Goal: Task Accomplishment & Management: Use online tool/utility

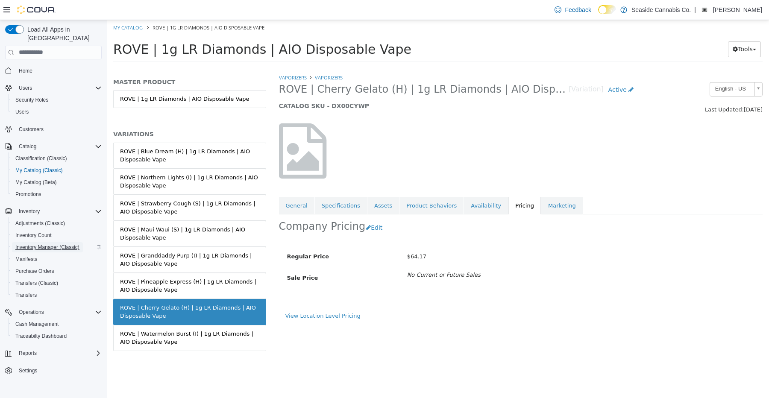
click at [47, 244] on span "Inventory Manager (Classic)" at bounding box center [47, 247] width 64 height 7
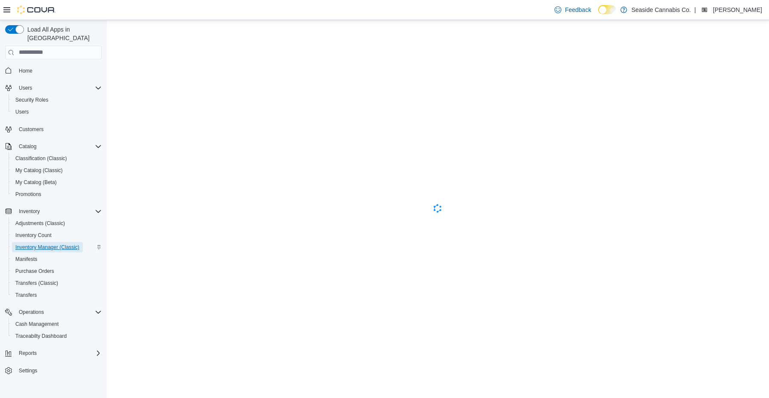
click at [47, 244] on span "Inventory Manager (Classic)" at bounding box center [47, 247] width 64 height 7
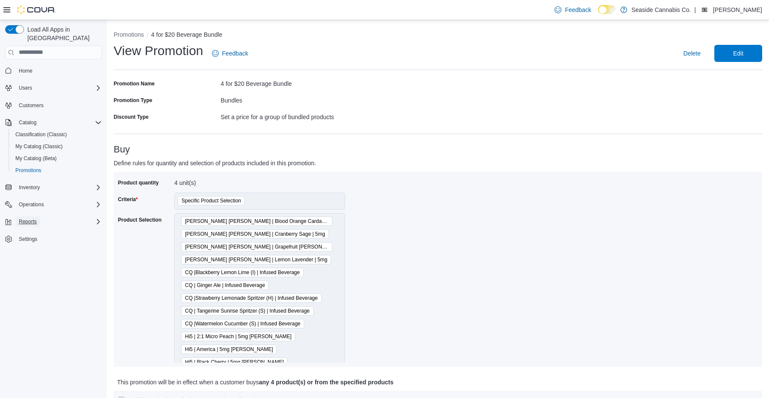
click at [34, 218] on span "Reports" at bounding box center [28, 221] width 18 height 7
click at [26, 278] on span "Reports" at bounding box center [24, 281] width 18 height 7
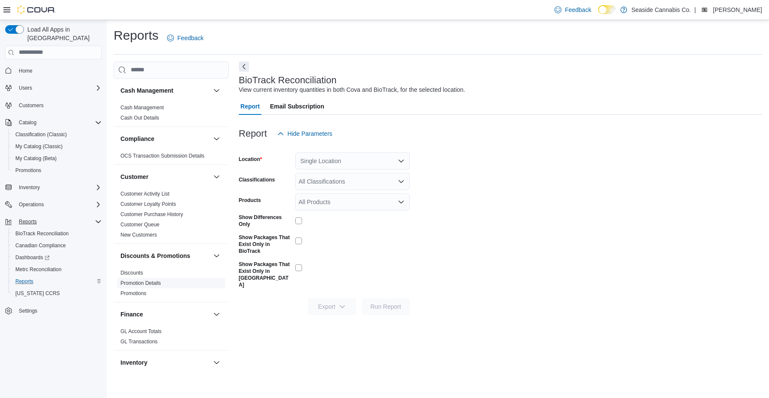
click at [140, 283] on link "Promotion Details" at bounding box center [141, 283] width 41 height 6
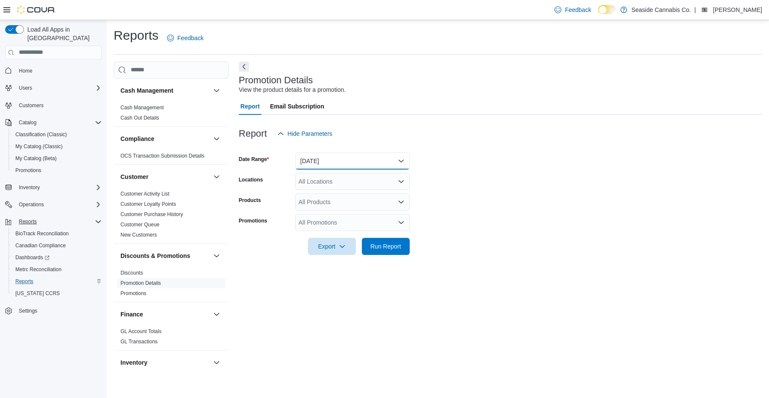
click at [318, 158] on button "Yesterday" at bounding box center [352, 161] width 115 height 17
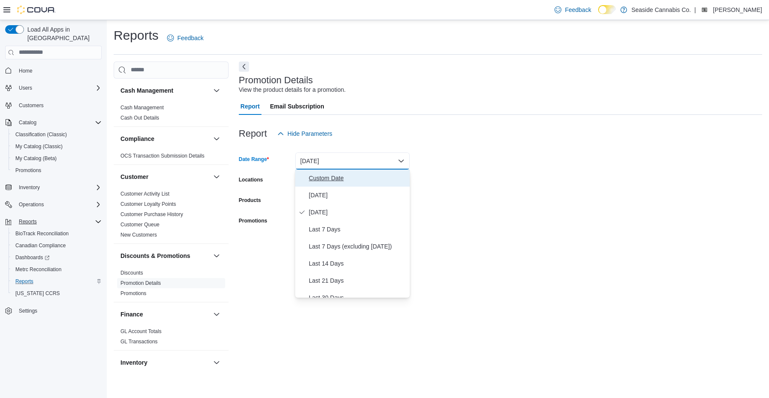
click at [321, 181] on span "Custom Date" at bounding box center [357, 178] width 97 height 10
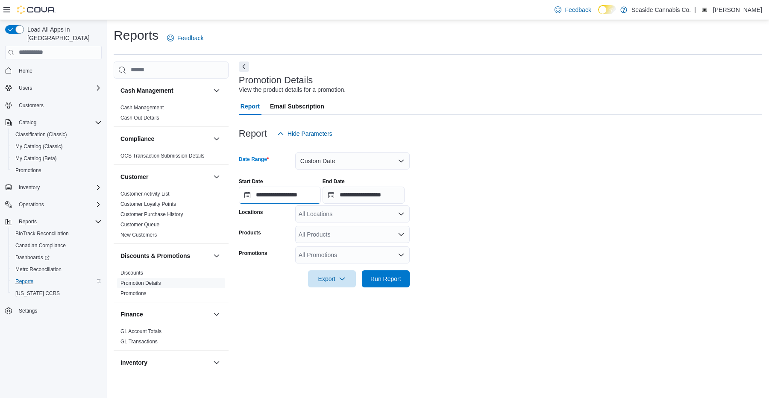
click at [242, 199] on input "**********" at bounding box center [280, 195] width 82 height 17
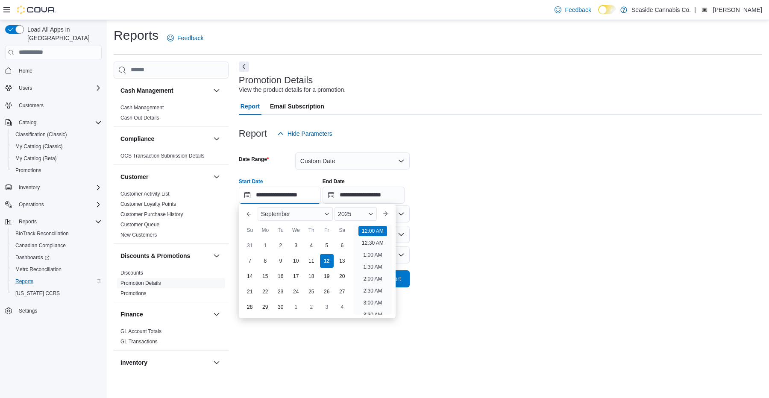
scroll to position [27, 0]
click at [325, 244] on div "5" at bounding box center [326, 245] width 15 height 15
click at [249, 262] on div "7" at bounding box center [249, 260] width 15 height 15
click at [329, 245] on div "5" at bounding box center [326, 245] width 15 height 15
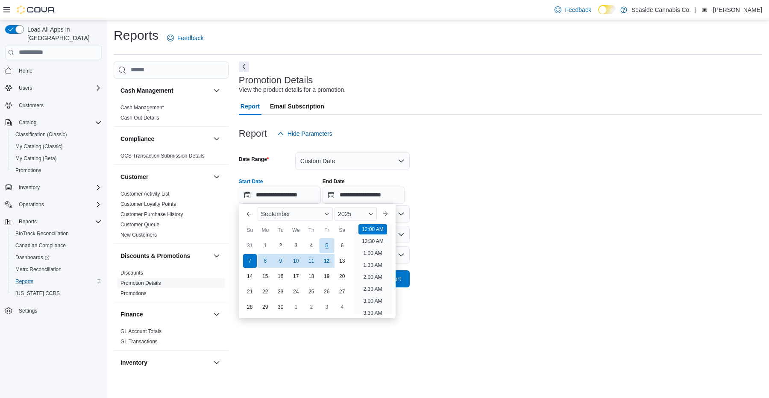
type input "**********"
click at [359, 197] on input "**********" at bounding box center [364, 195] width 82 height 17
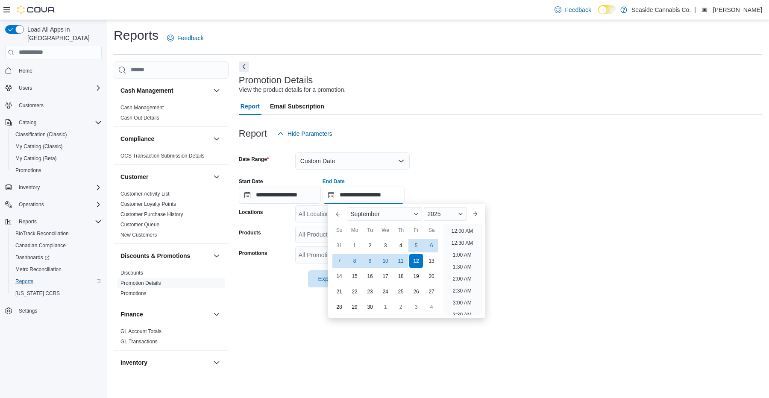
scroll to position [486, 0]
click at [342, 259] on div "7" at bounding box center [339, 260] width 15 height 15
type input "**********"
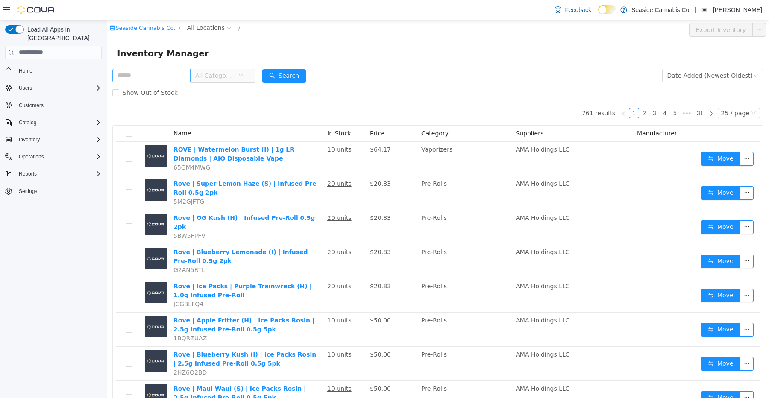
click at [156, 74] on input "text" at bounding box center [151, 75] width 78 height 14
type input "*******"
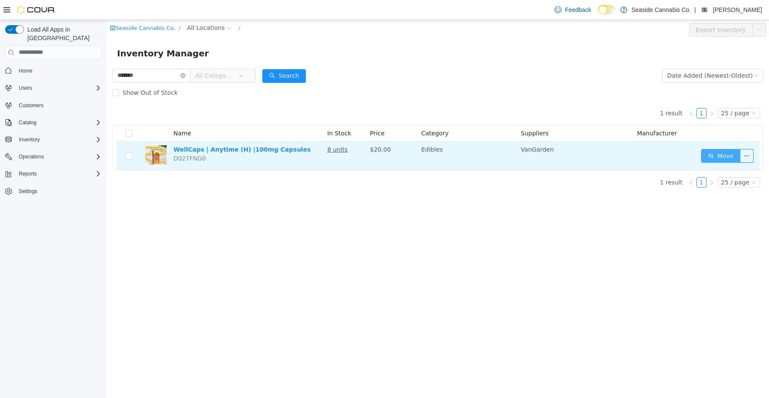
click at [726, 154] on button "Move" at bounding box center [720, 156] width 39 height 14
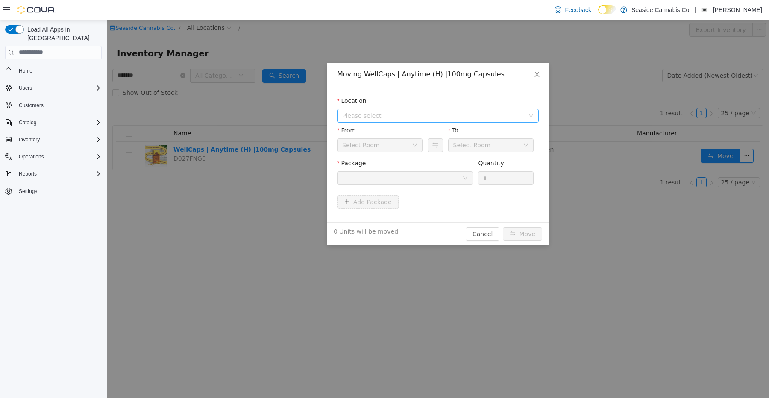
click at [413, 114] on span "Please select" at bounding box center [433, 115] width 182 height 9
click at [406, 144] on span "[STREET_ADDRESS]" at bounding box center [388, 146] width 59 height 7
click at [434, 144] on button "Swap" at bounding box center [435, 145] width 15 height 14
click at [474, 144] on div "Upstairs Vault" at bounding box center [474, 144] width 41 height 13
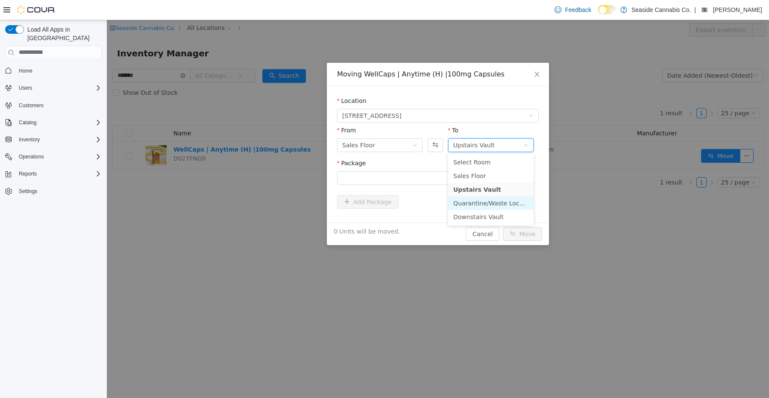
click at [471, 205] on li "Quarantine/Waste Locker" at bounding box center [490, 203] width 85 height 14
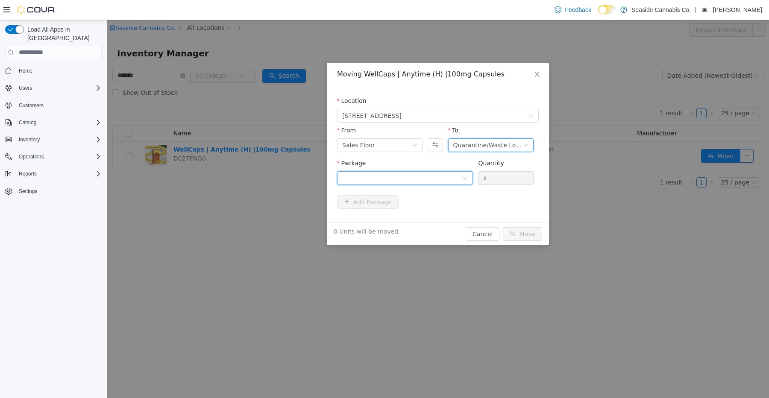
click at [460, 175] on div at bounding box center [402, 177] width 120 height 13
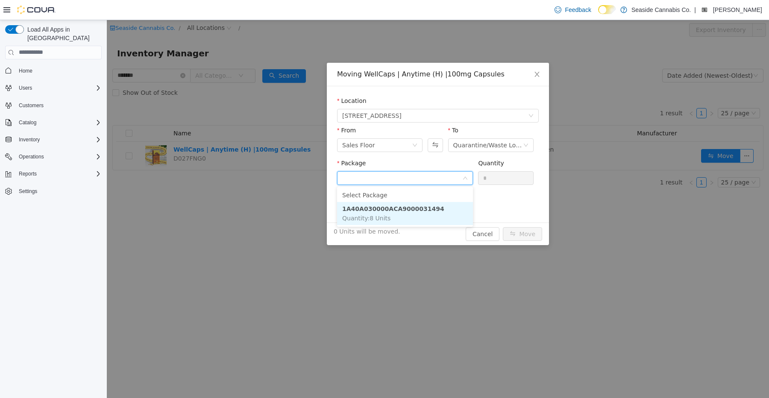
click at [457, 217] on li "1A40A030000ACA9000031494 Quantity : 8 Units" at bounding box center [405, 213] width 136 height 23
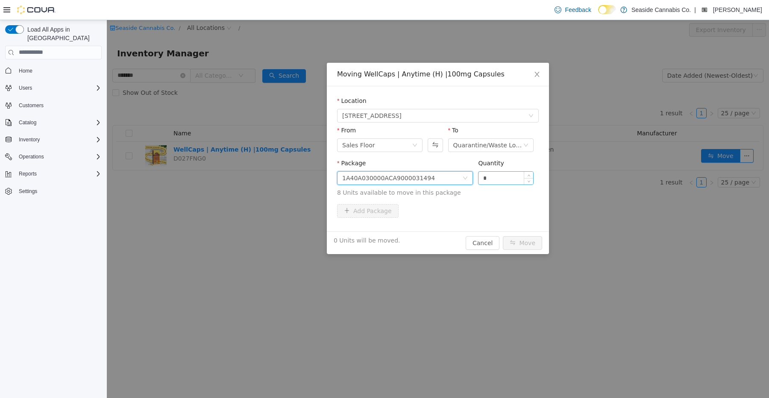
click at [506, 176] on input "*" at bounding box center [506, 177] width 55 height 13
type input "*"
click at [516, 237] on button "Move" at bounding box center [522, 243] width 39 height 14
